Goal: Transaction & Acquisition: Purchase product/service

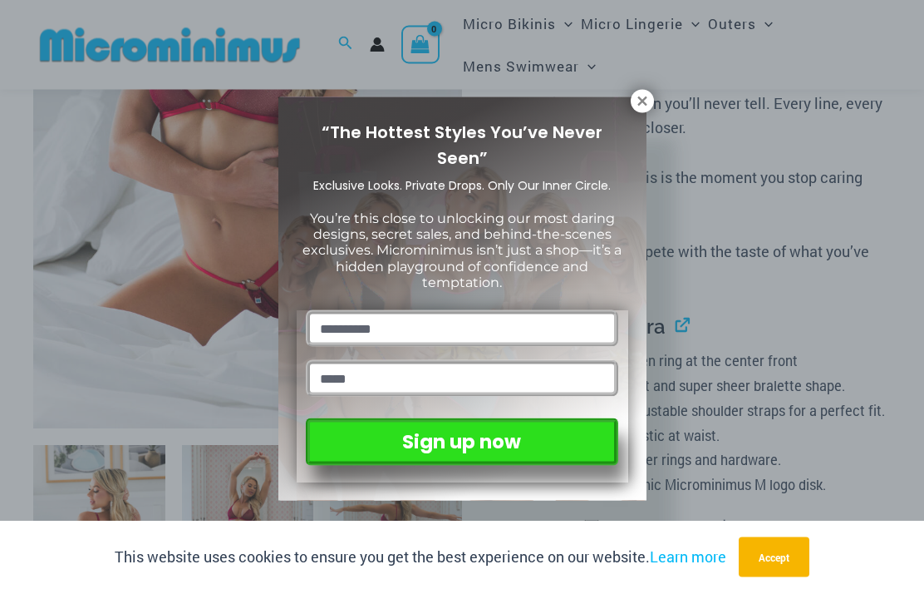
scroll to position [408, 0]
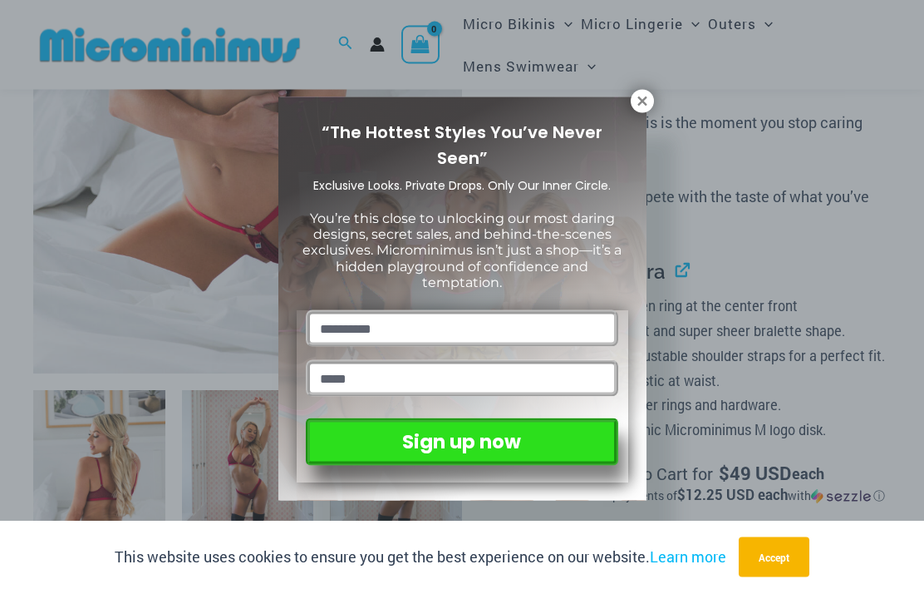
click at [636, 107] on icon at bounding box center [642, 101] width 15 height 15
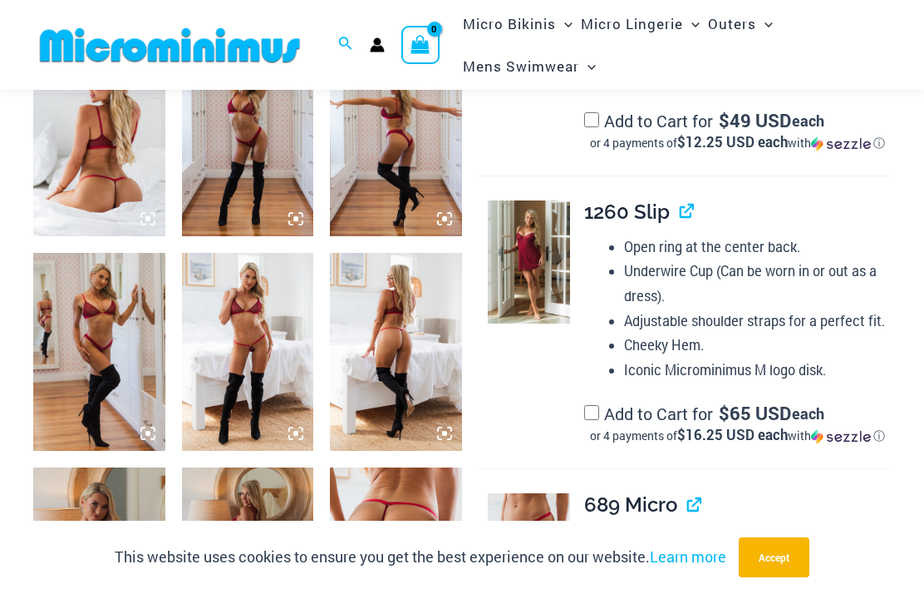
scroll to position [761, 0]
click at [382, 330] on img at bounding box center [396, 352] width 132 height 198
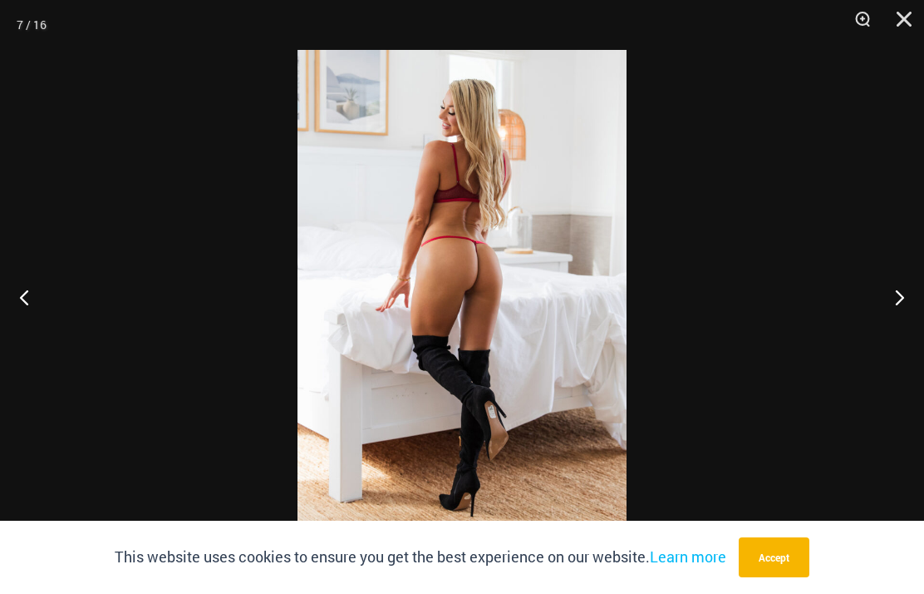
click at [894, 283] on button "Next" at bounding box center [893, 296] width 62 height 83
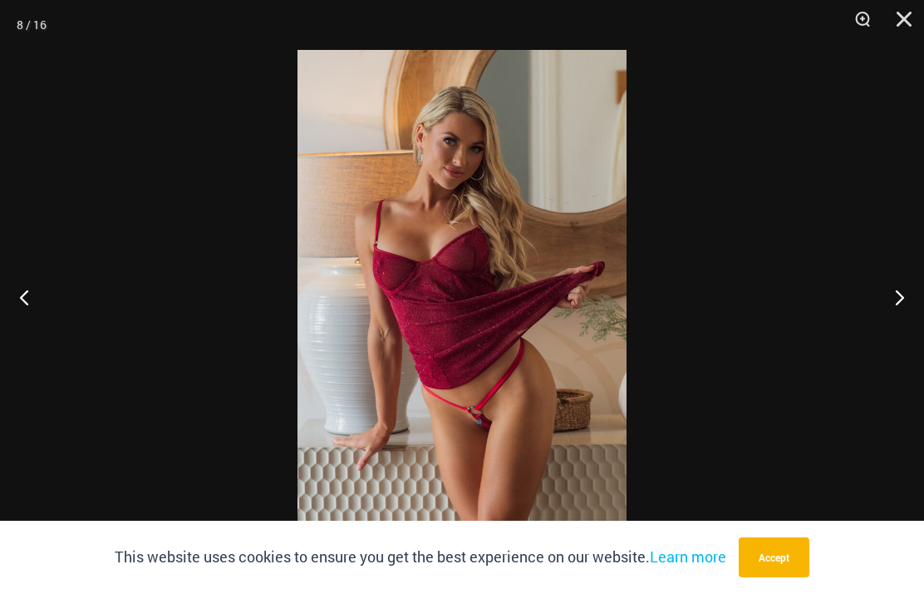
click at [893, 269] on button "Next" at bounding box center [893, 296] width 62 height 83
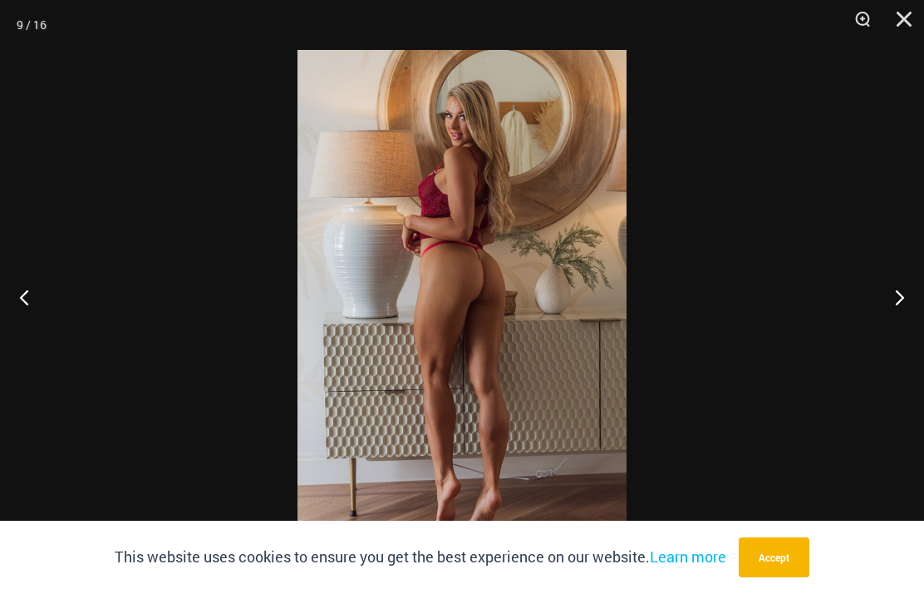
click at [889, 268] on button "Next" at bounding box center [893, 296] width 62 height 83
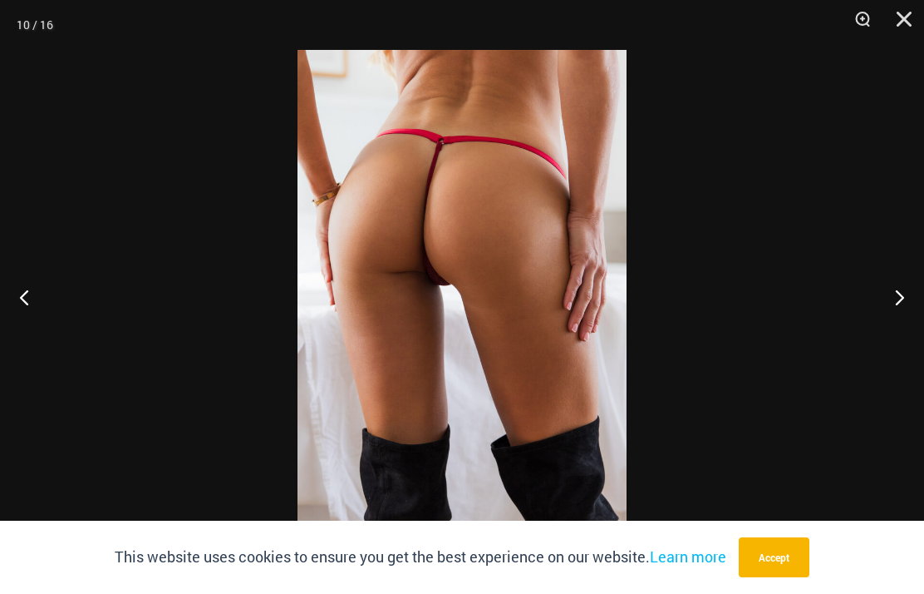
click at [894, 252] on div at bounding box center [462, 297] width 924 height 594
click at [857, 244] on div at bounding box center [462, 297] width 924 height 594
click at [27, 298] on button "Previous" at bounding box center [31, 296] width 62 height 83
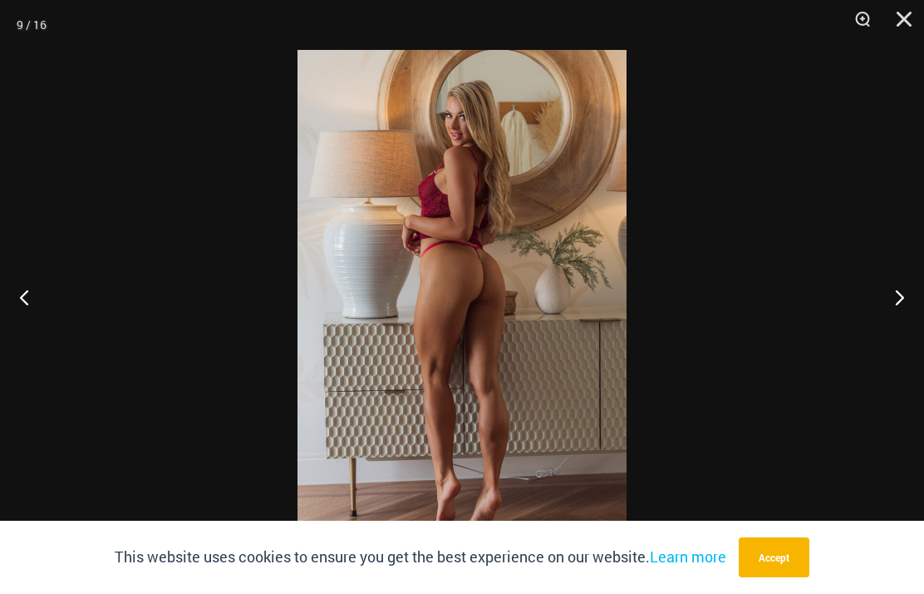
click at [25, 296] on button "Previous" at bounding box center [31, 296] width 62 height 83
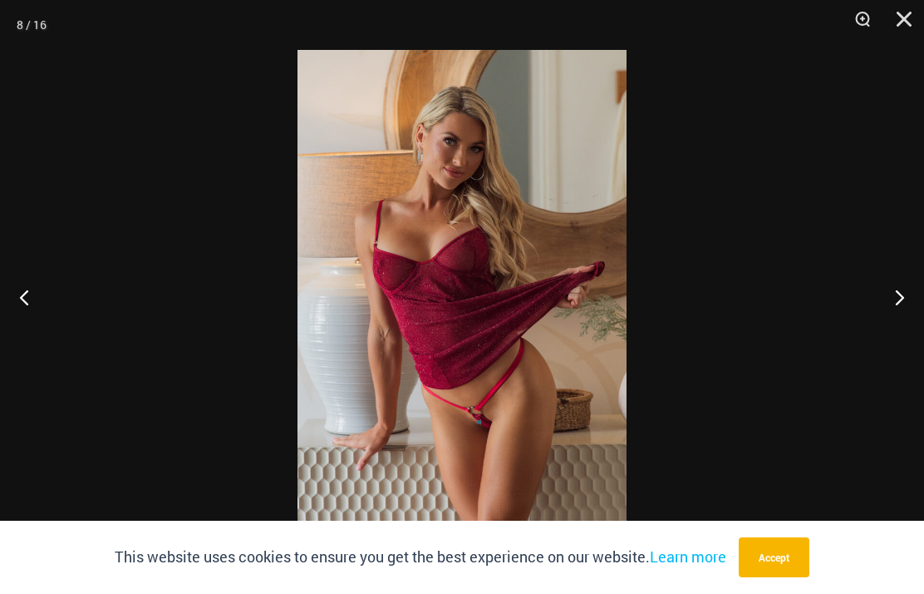
click at [20, 288] on button "Previous" at bounding box center [31, 296] width 62 height 83
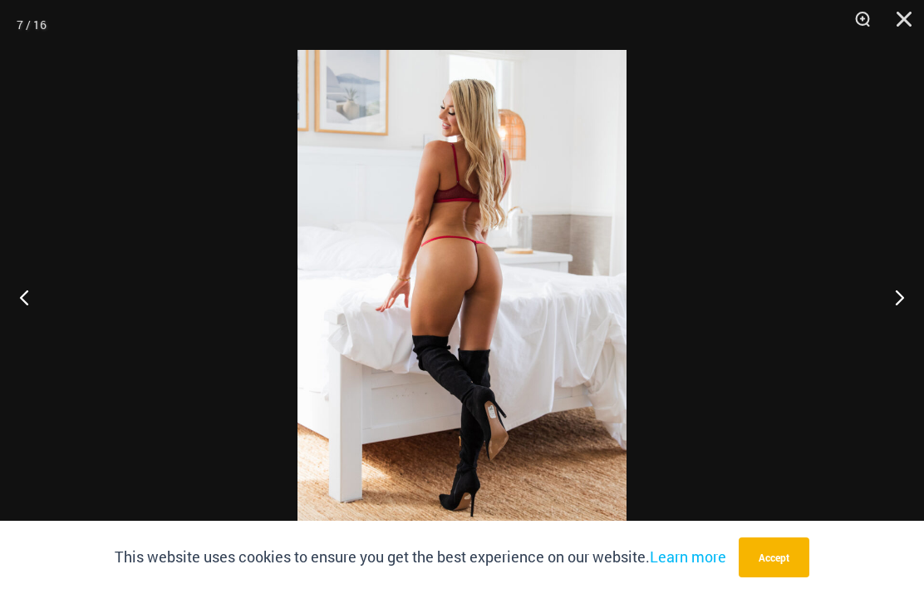
click at [21, 281] on button "Previous" at bounding box center [31, 296] width 62 height 83
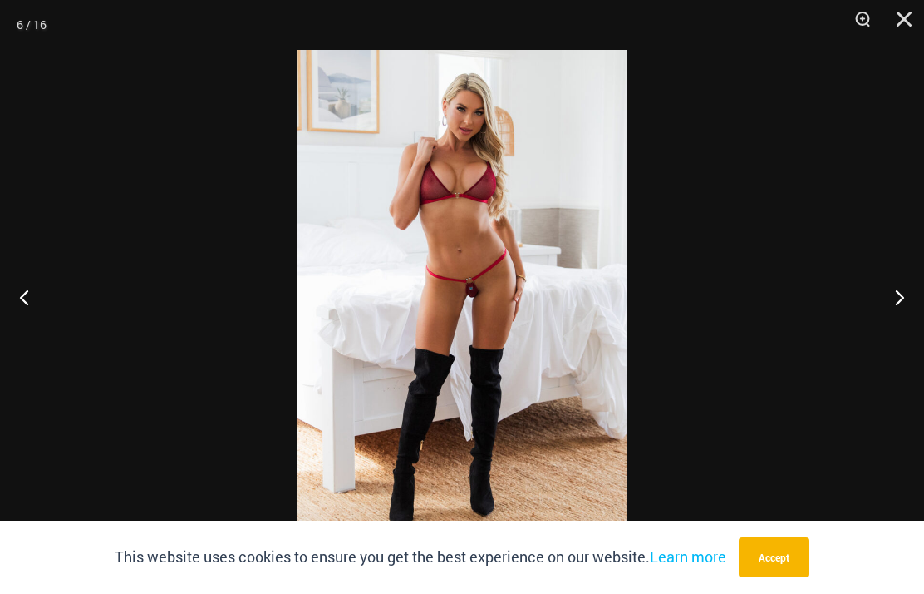
click at [21, 278] on button "Previous" at bounding box center [31, 296] width 62 height 83
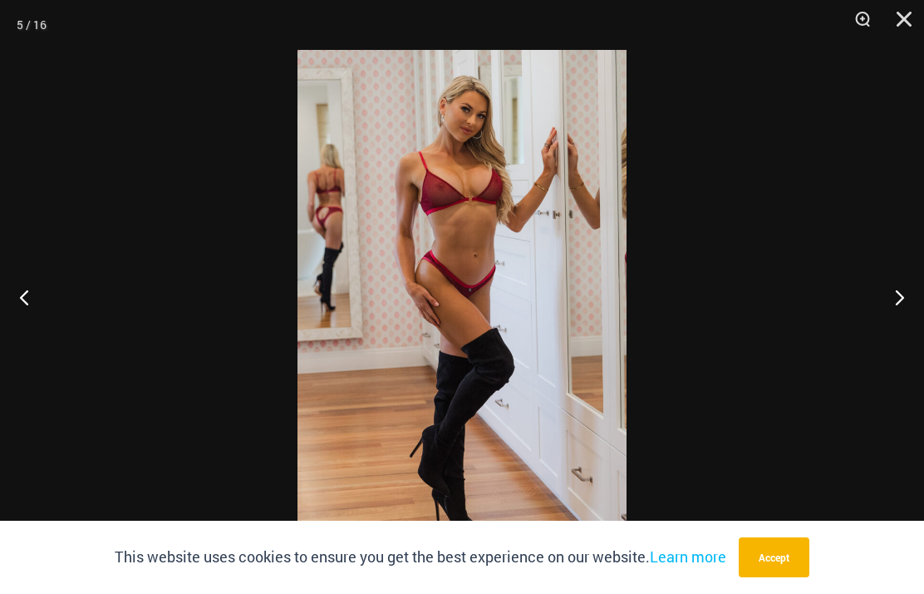
click at [17, 280] on button "Previous" at bounding box center [31, 296] width 62 height 83
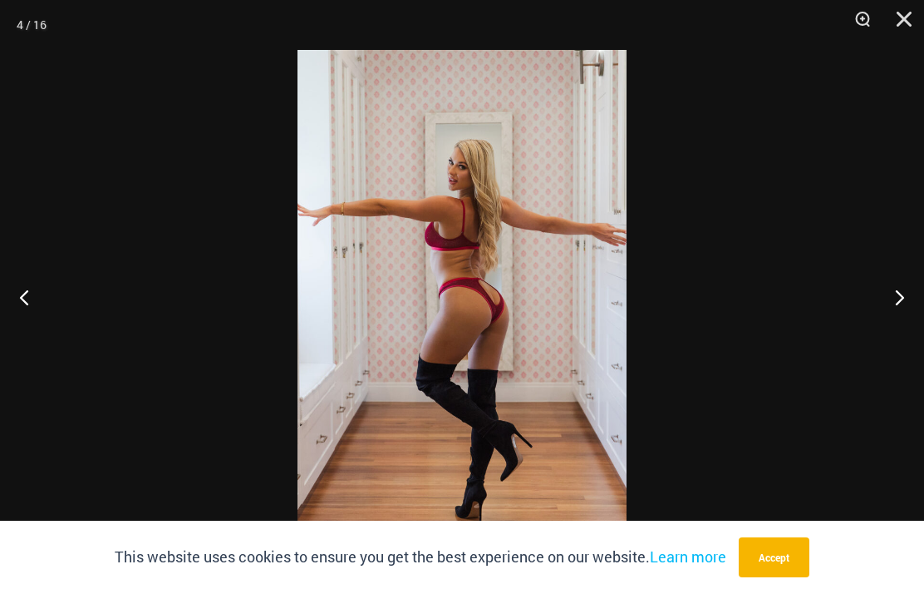
click at [19, 274] on button "Previous" at bounding box center [31, 296] width 62 height 83
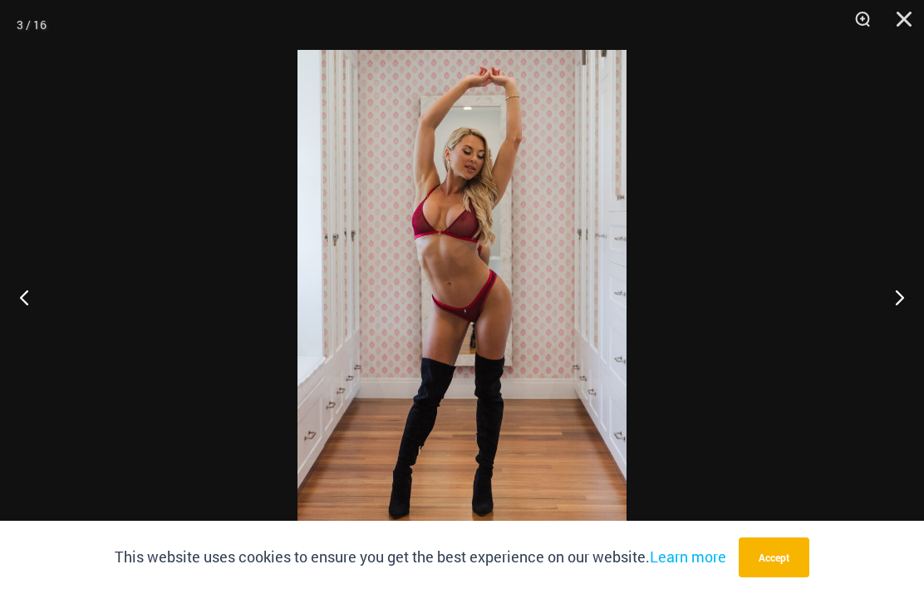
click at [24, 284] on button "Previous" at bounding box center [31, 296] width 62 height 83
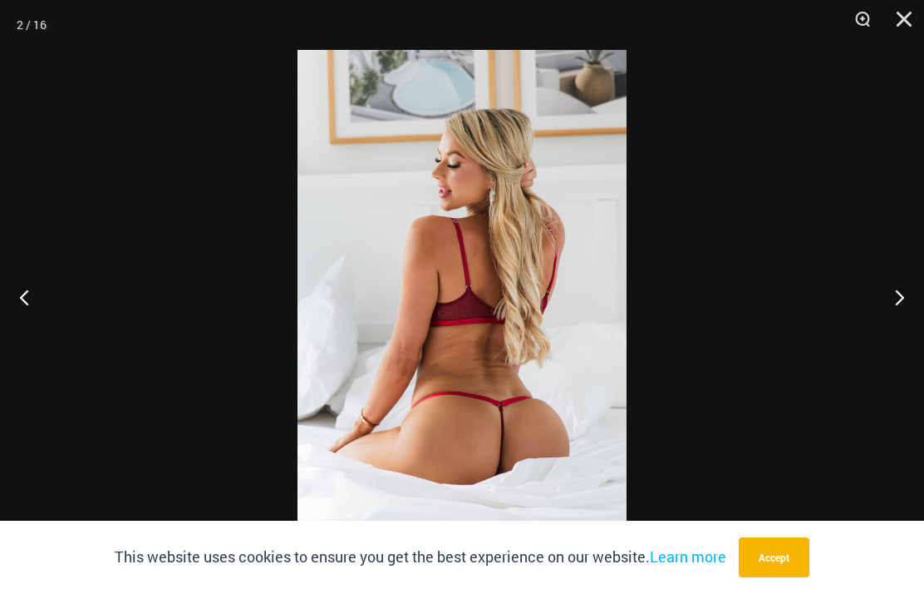
click at [907, 294] on button "Next" at bounding box center [893, 296] width 62 height 83
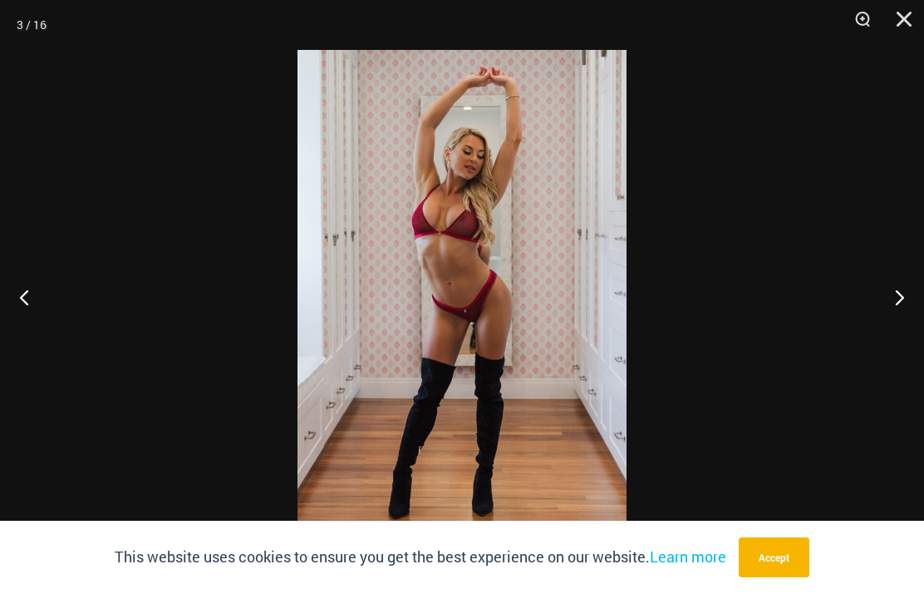
click at [909, 13] on button "Close" at bounding box center [899, 25] width 42 height 50
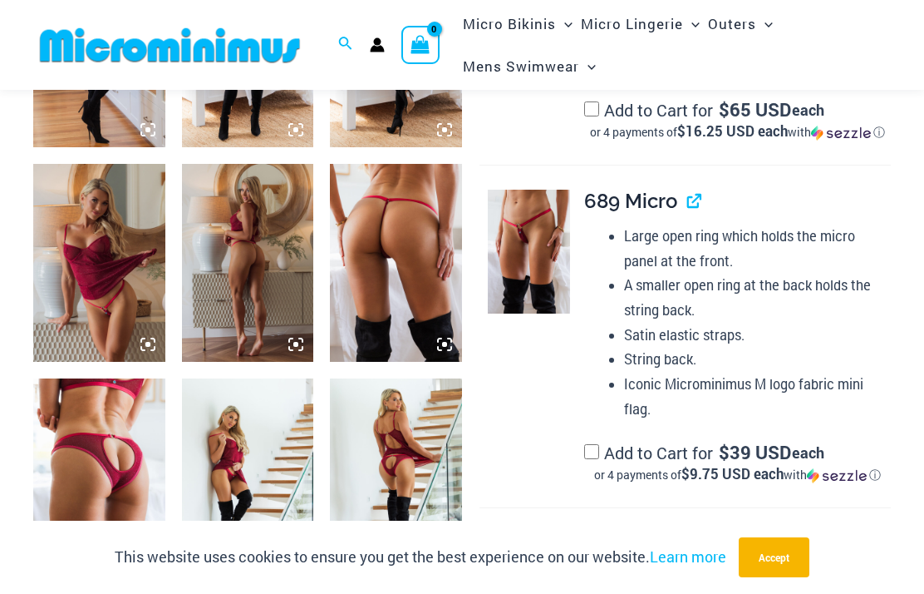
scroll to position [1062, 0]
